Goal: Task Accomplishment & Management: Complete application form

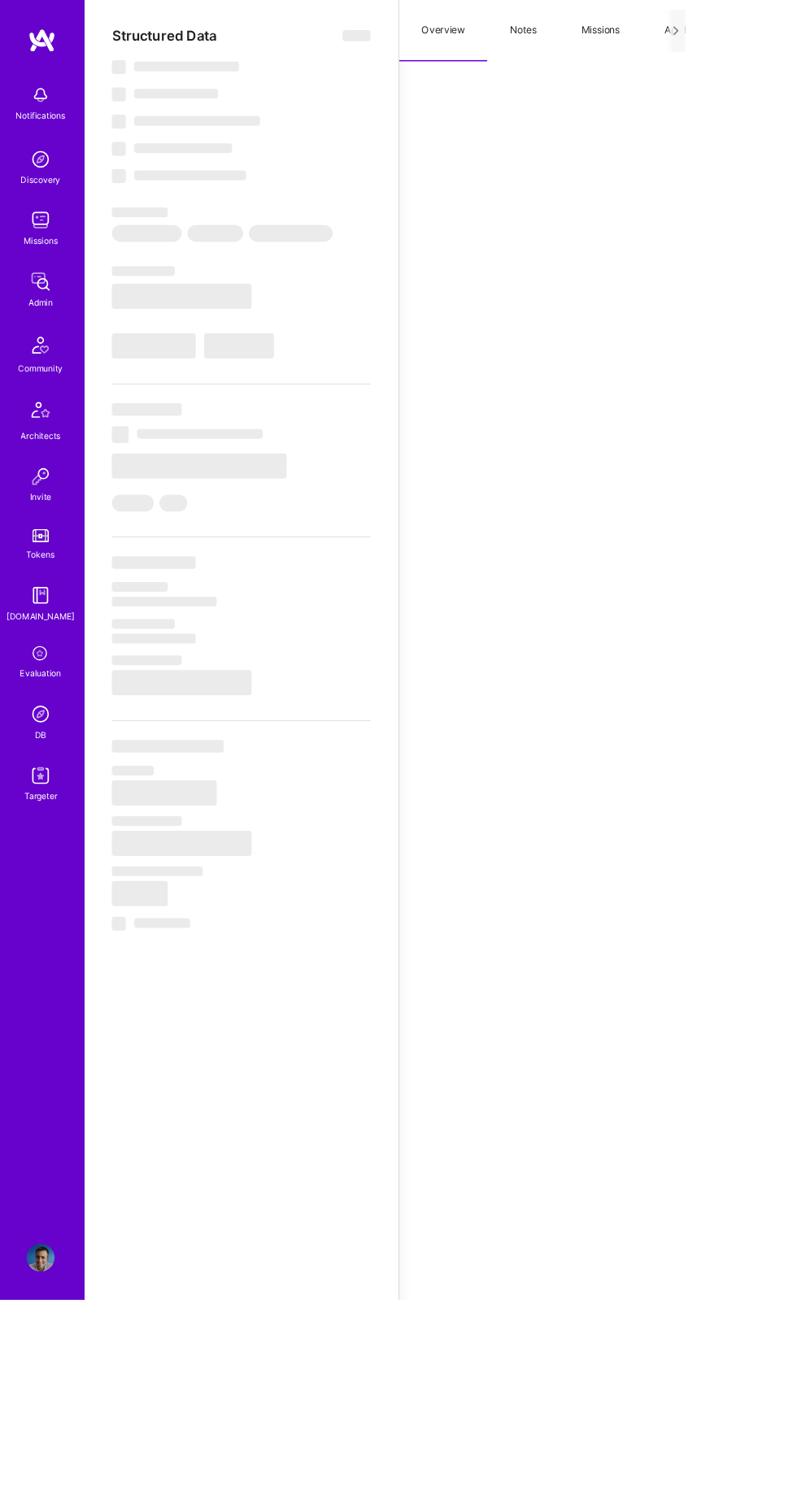
select select "Right Now"
select select "4"
select select "7"
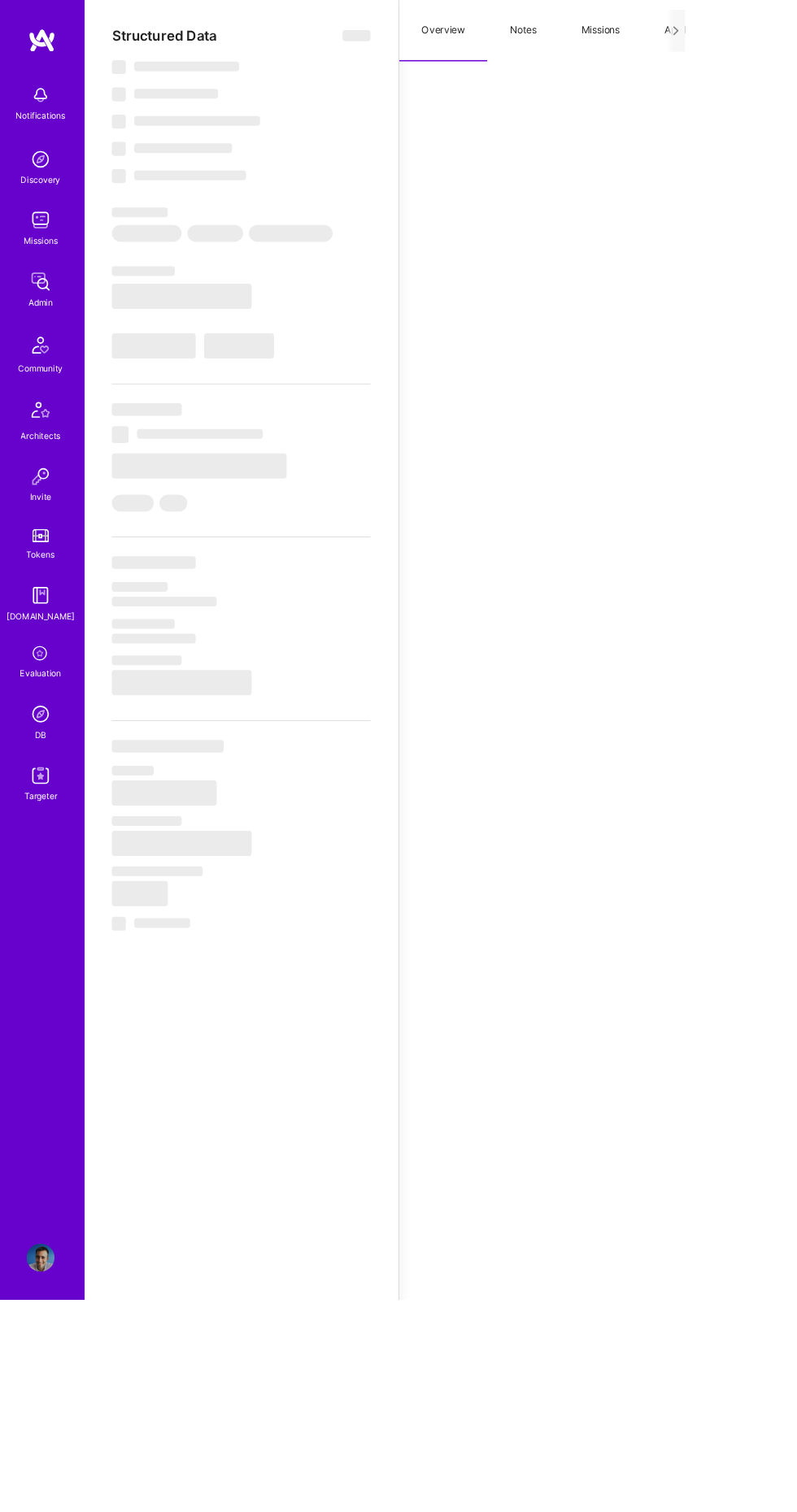
select select "PT"
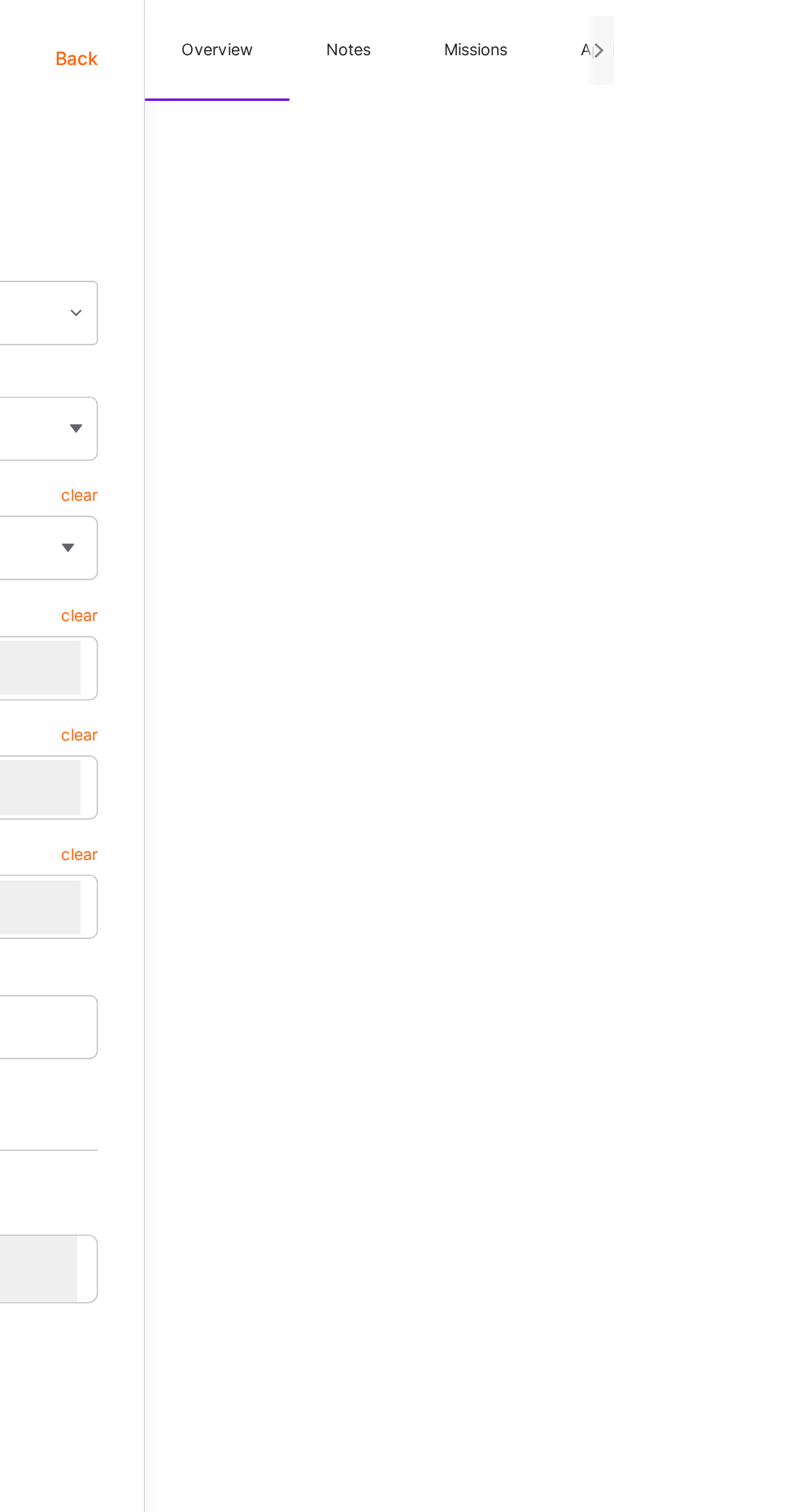
click at [621, 45] on button "Notes" at bounding box center [608, 35] width 84 height 71
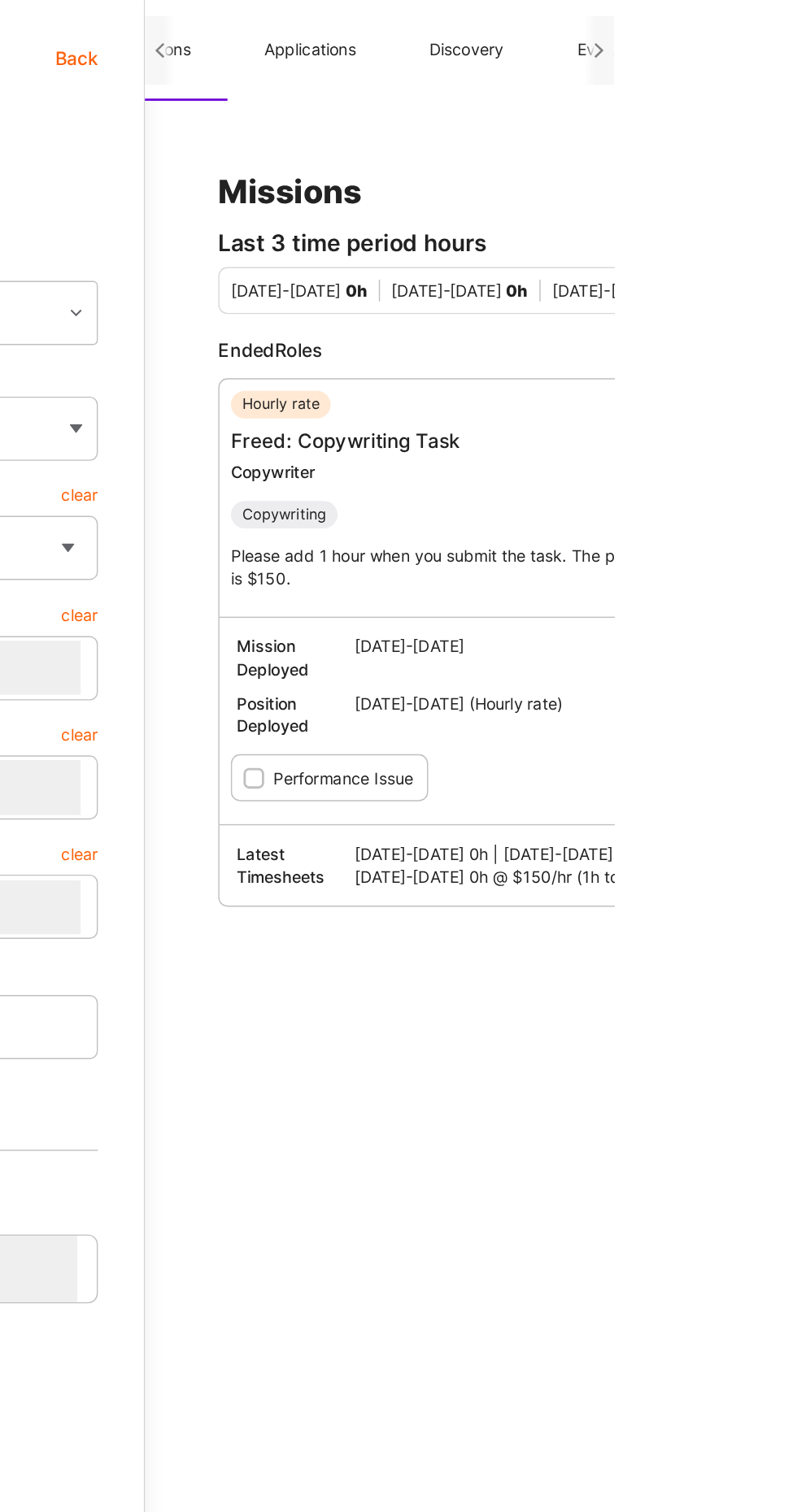
click at [580, 47] on button "Applications" at bounding box center [581, 35] width 118 height 71
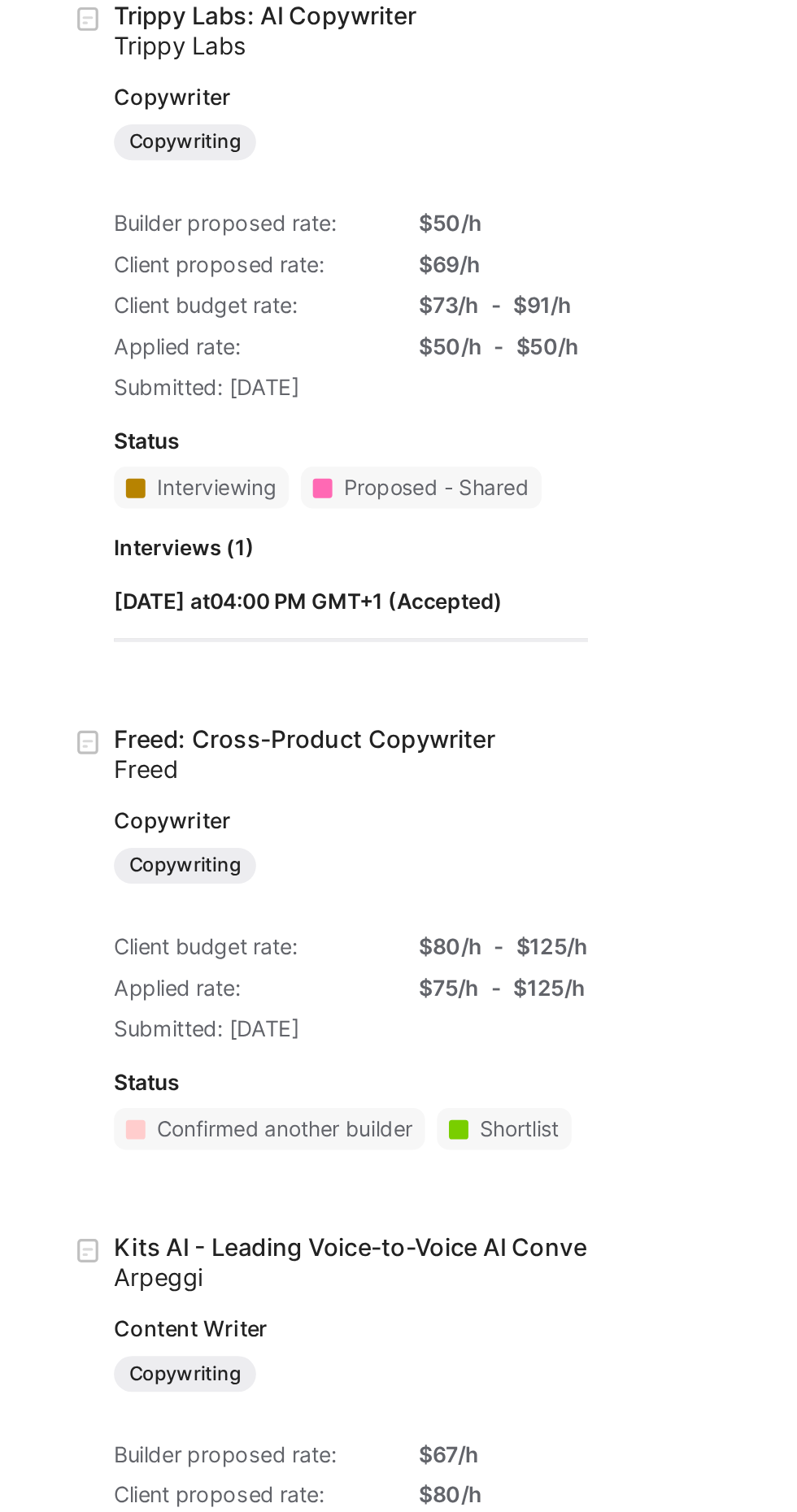
scroll to position [0, 191]
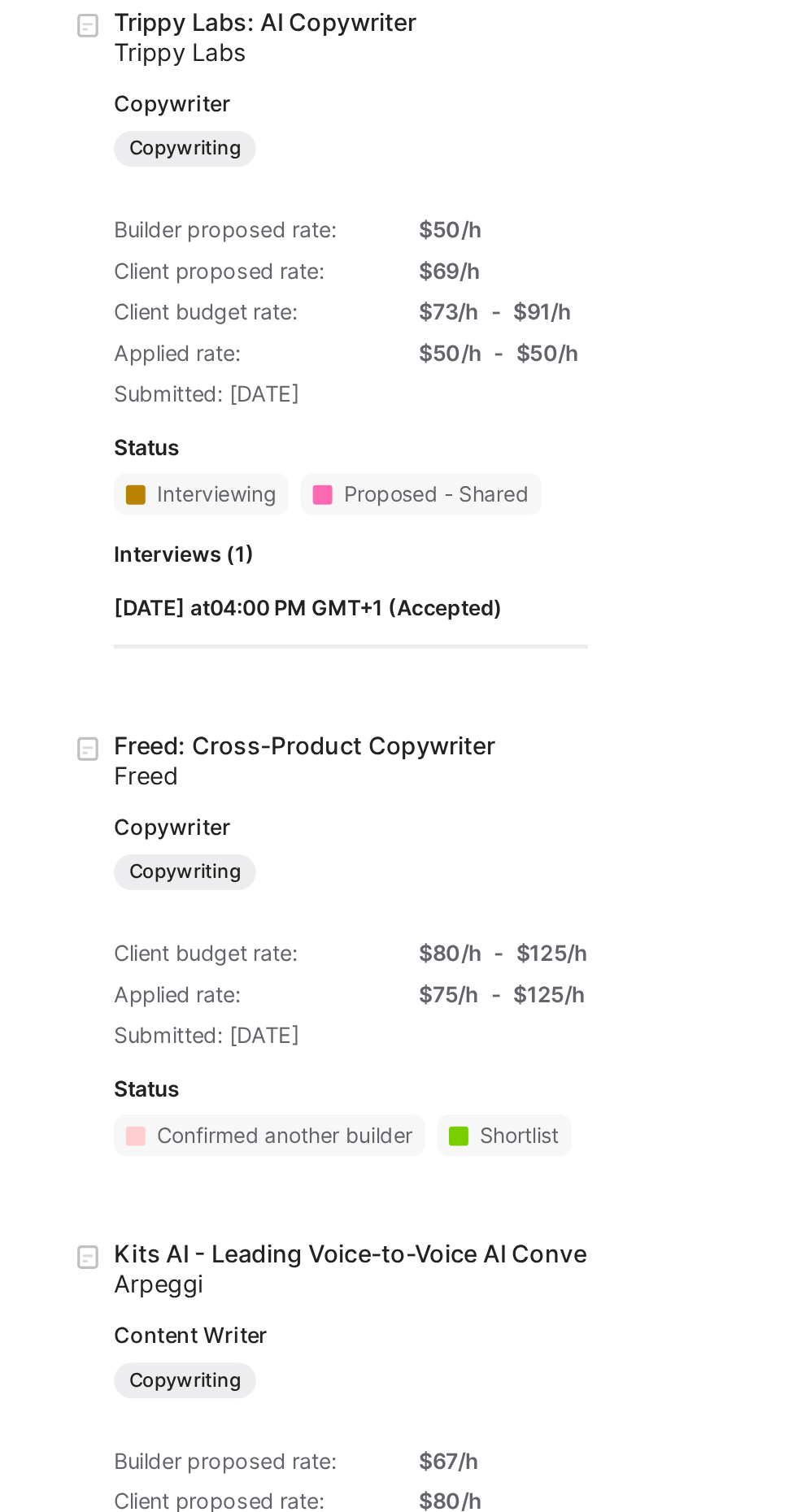
type textarea "x"
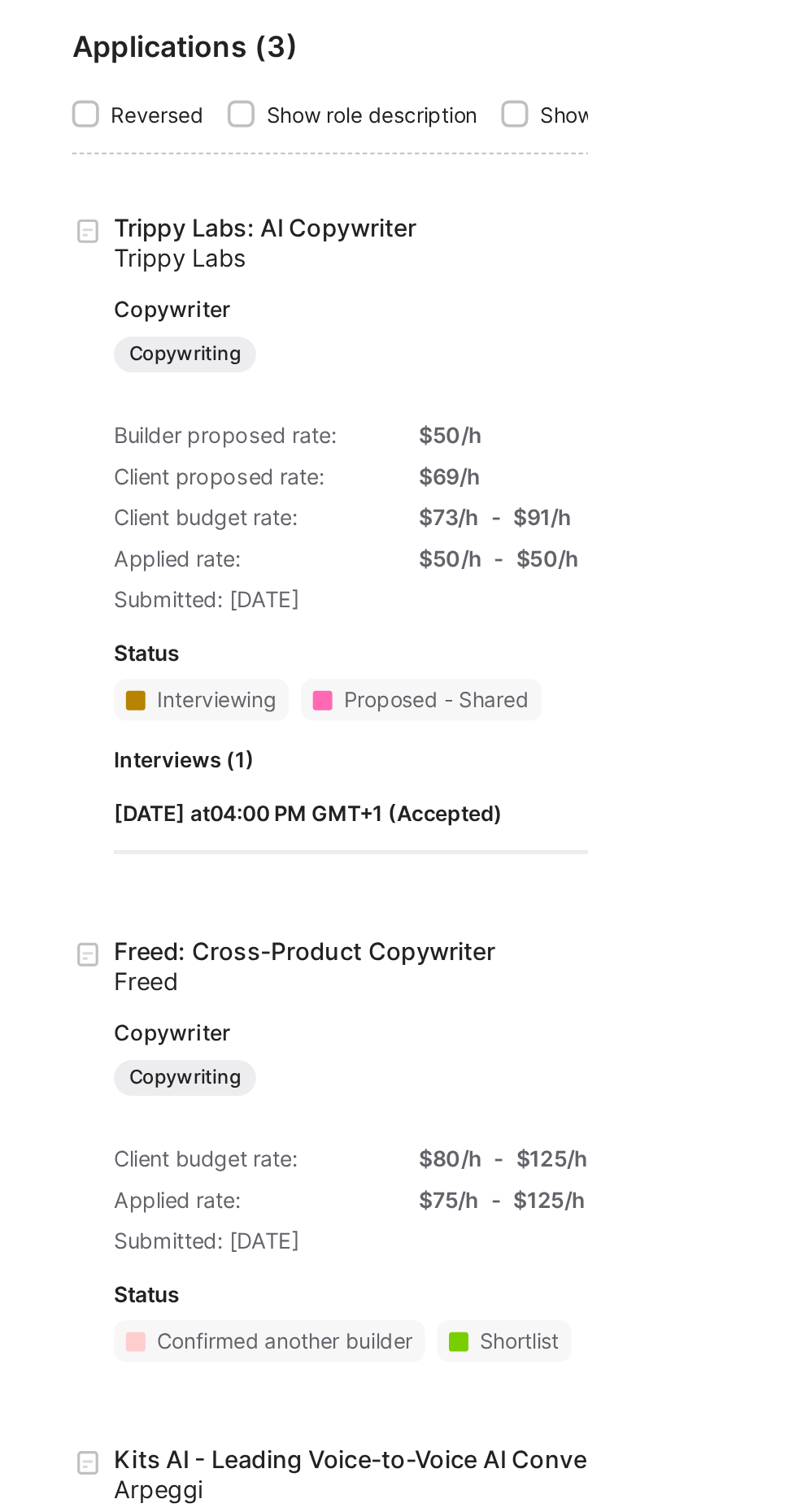
click at [591, 220] on link "Trippy Labs: AI Copywriter Trippy Labs Copywriter Copywriting" at bounding box center [754, 248] width 430 height 87
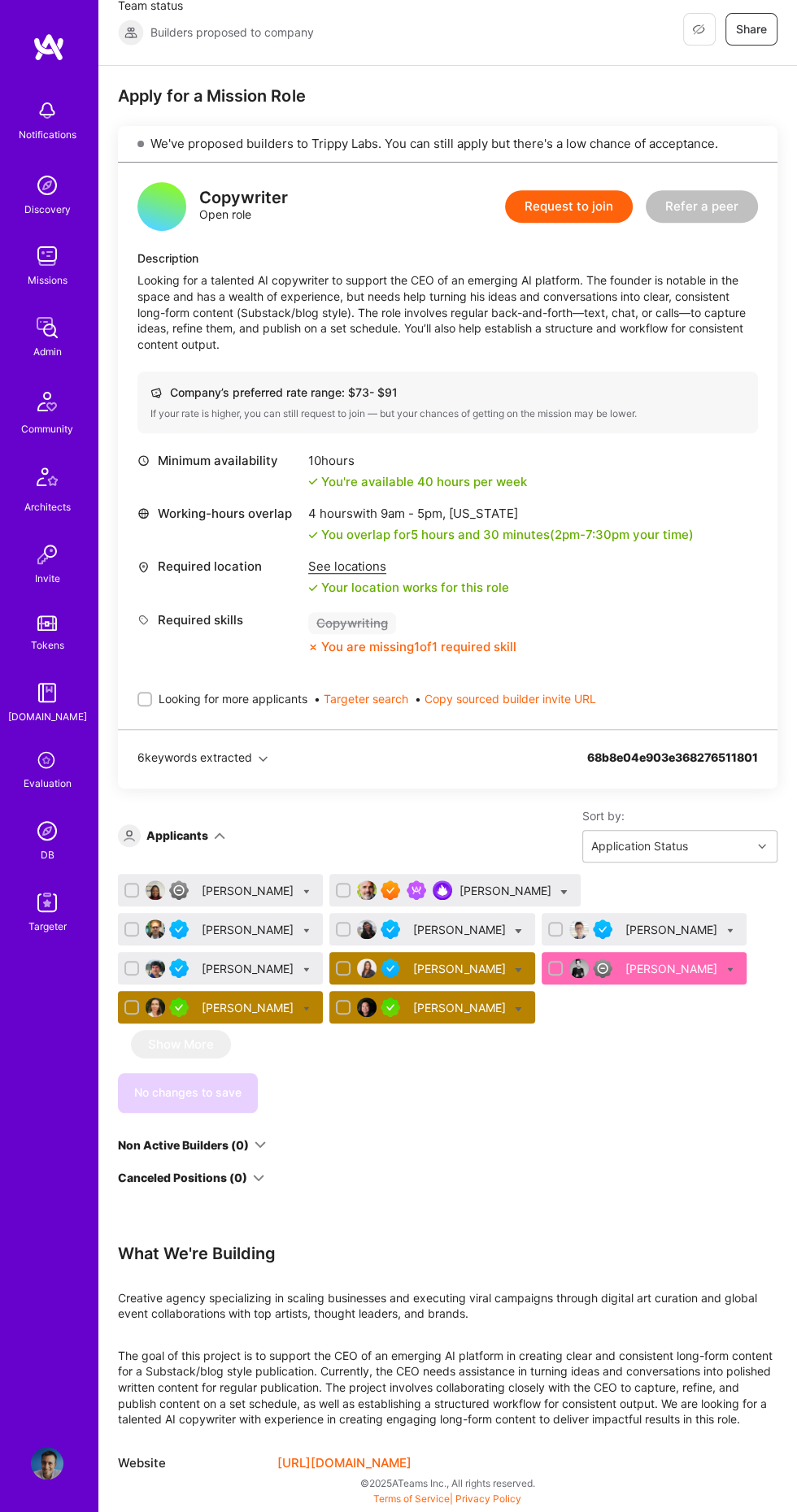
scroll to position [888, 0]
